Goal: Check status: Check status

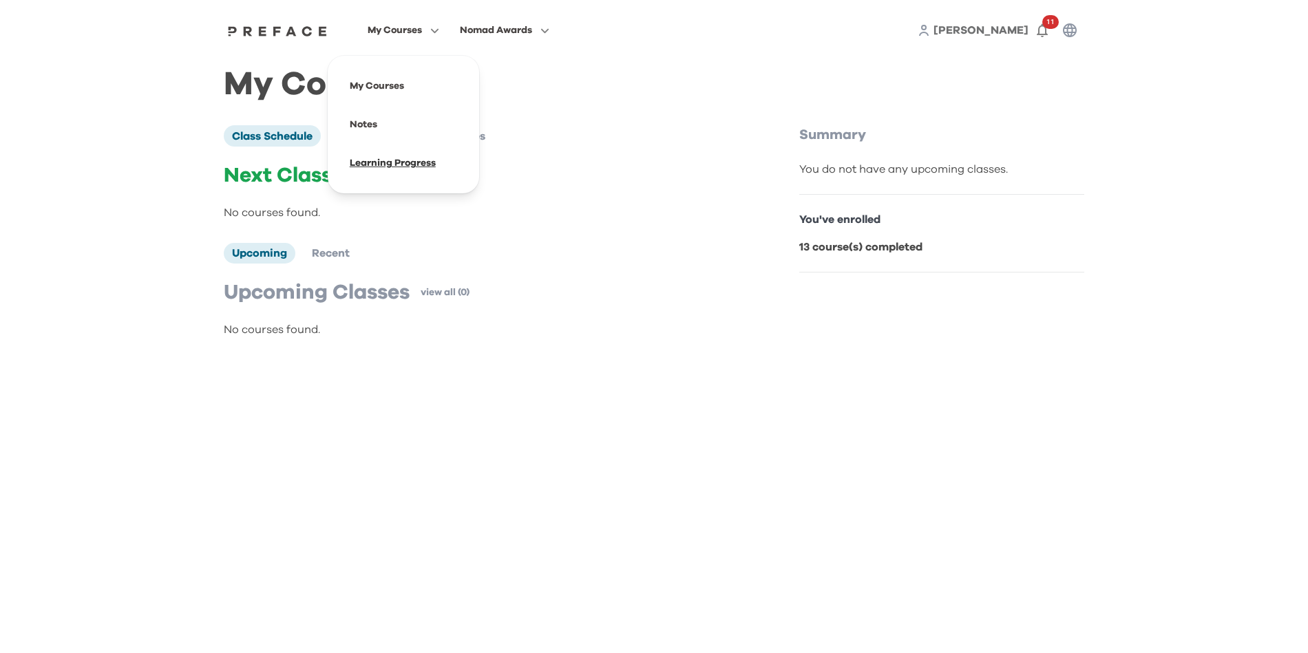
click at [410, 168] on span at bounding box center [403, 163] width 129 height 39
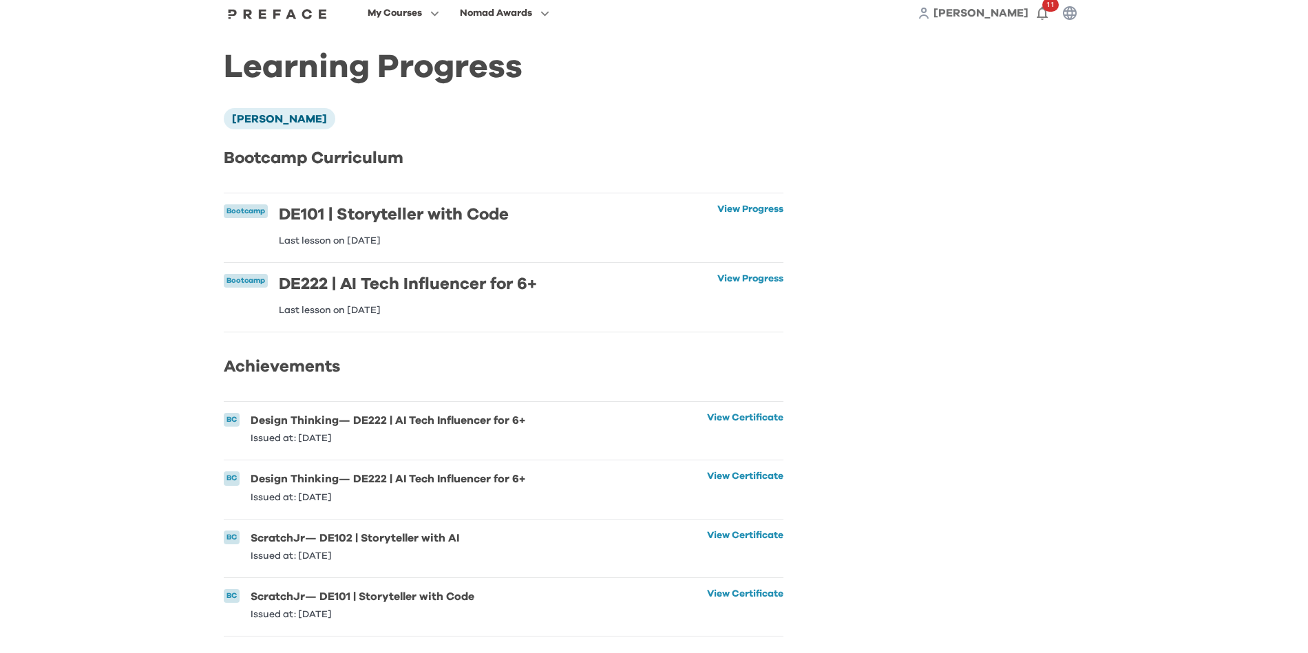
scroll to position [45, 0]
click at [750, 204] on link "View Progress" at bounding box center [750, 224] width 66 height 41
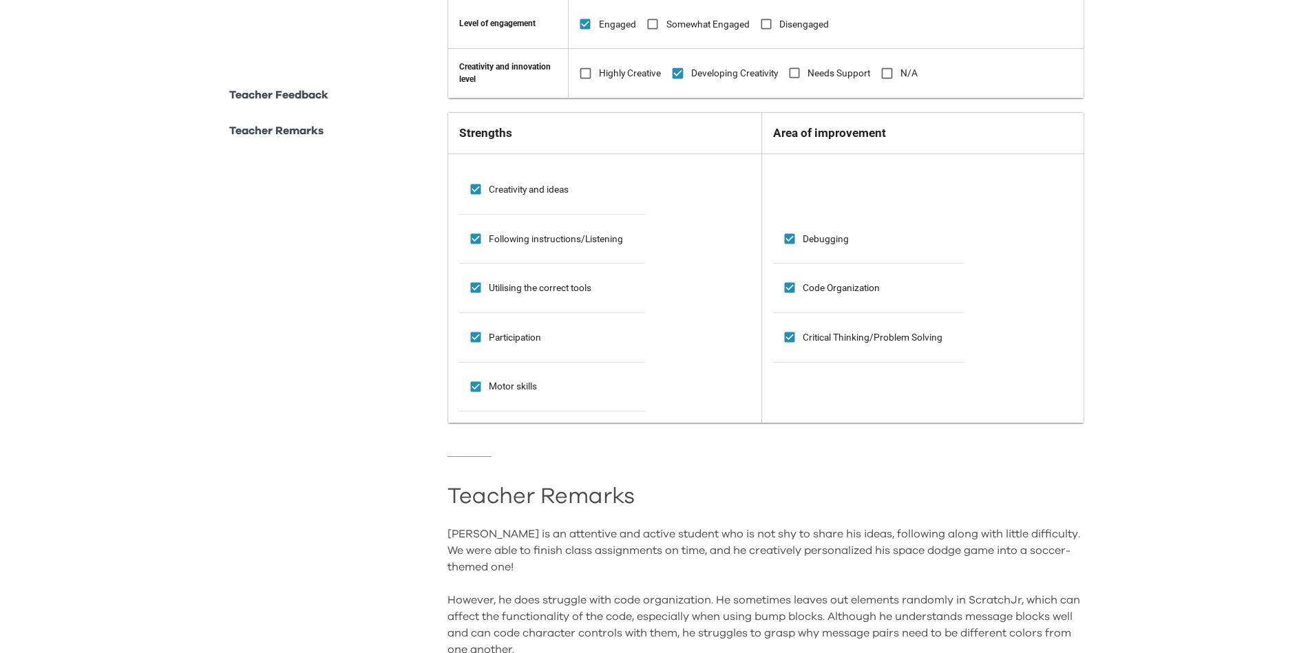
scroll to position [1187, 0]
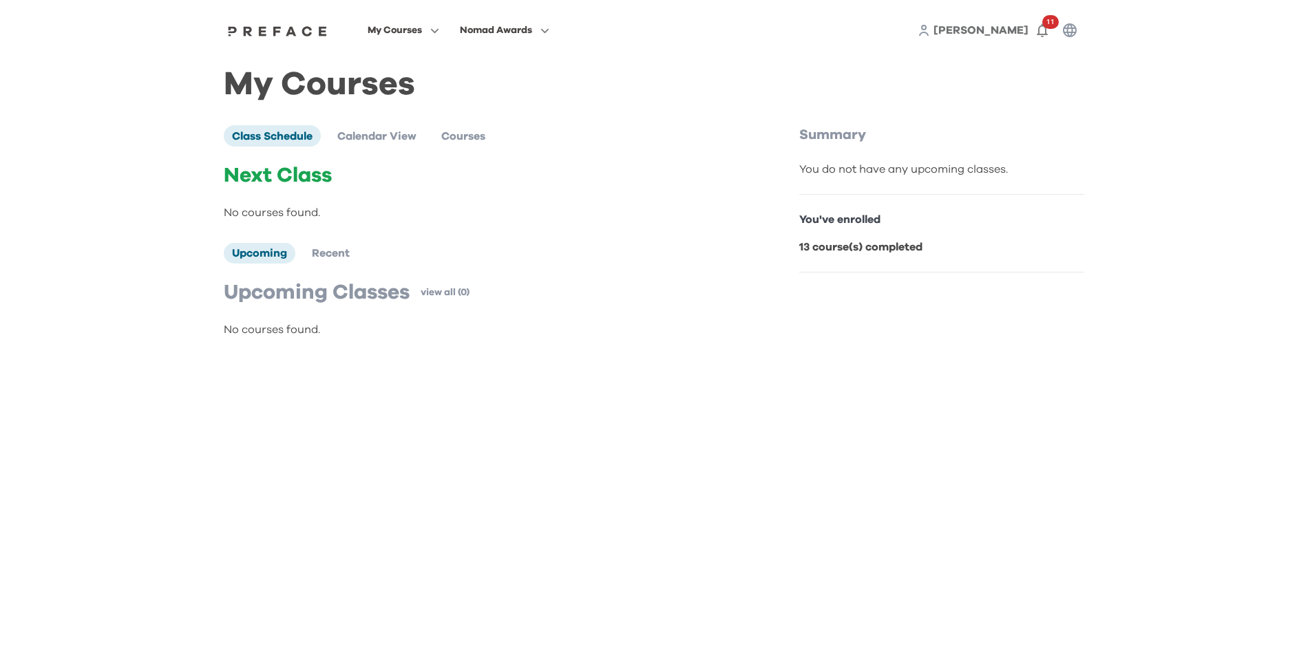
click at [558, 317] on div "Upcoming Classes view all (0) No courses found." at bounding box center [483, 309] width 518 height 58
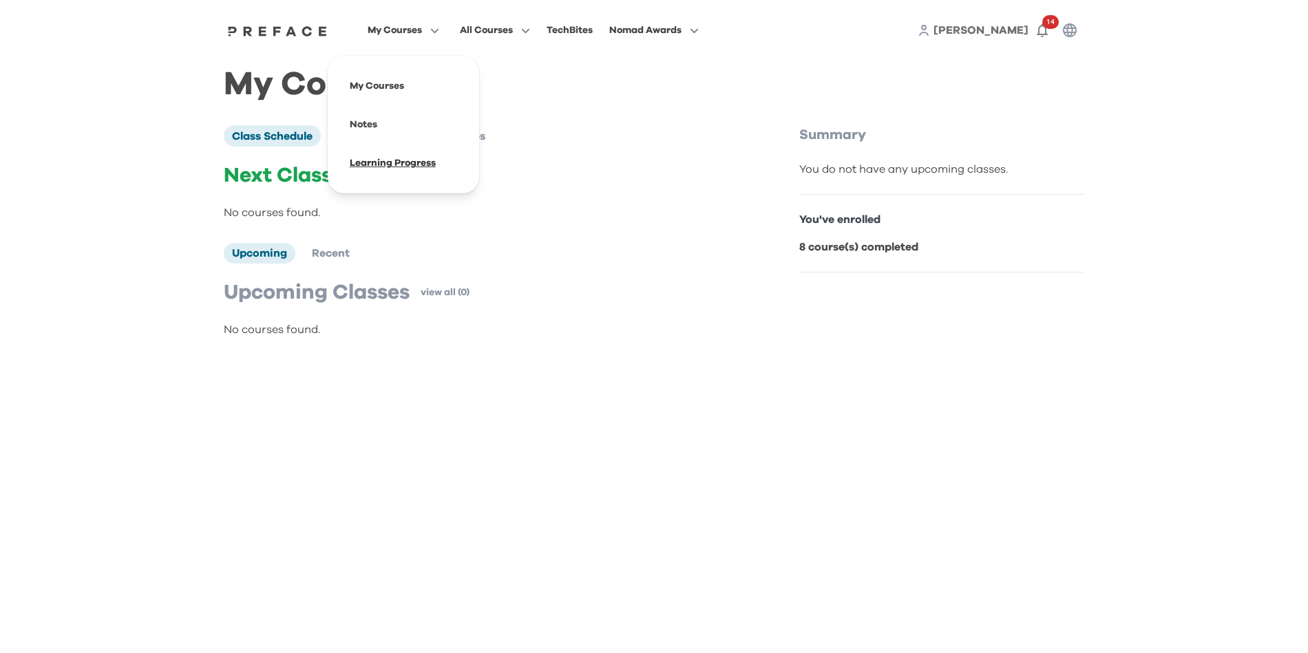
click at [395, 158] on span at bounding box center [403, 163] width 129 height 39
